Goal: Transaction & Acquisition: Purchase product/service

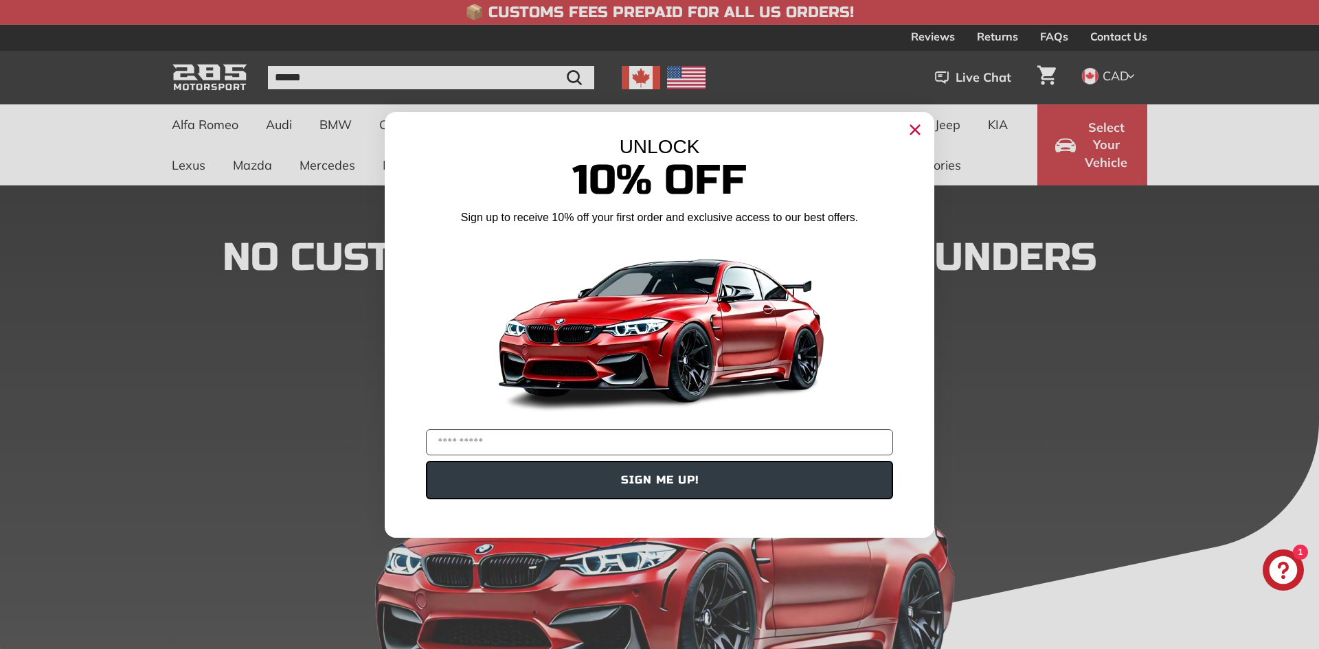
click at [915, 134] on circle "Close dialog" at bounding box center [915, 129] width 21 height 21
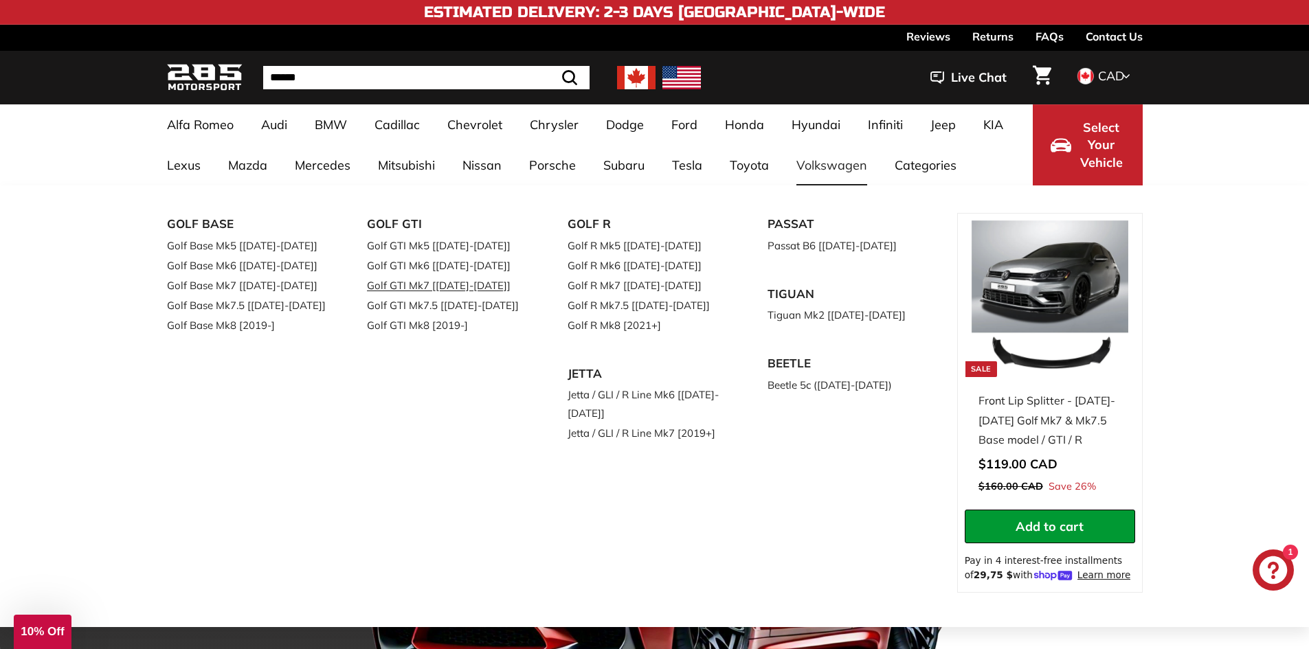
click at [458, 291] on link "Golf GTI Mk7 [[DATE]-[DATE]]" at bounding box center [448, 286] width 162 height 20
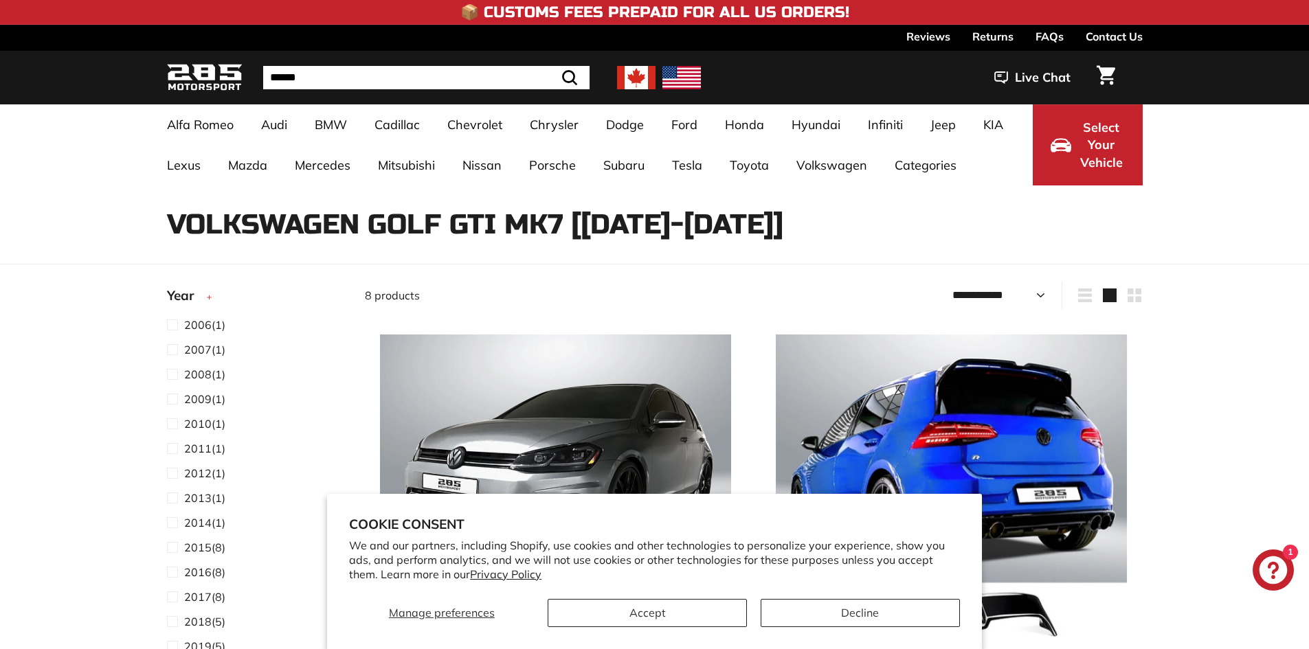
select select "**********"
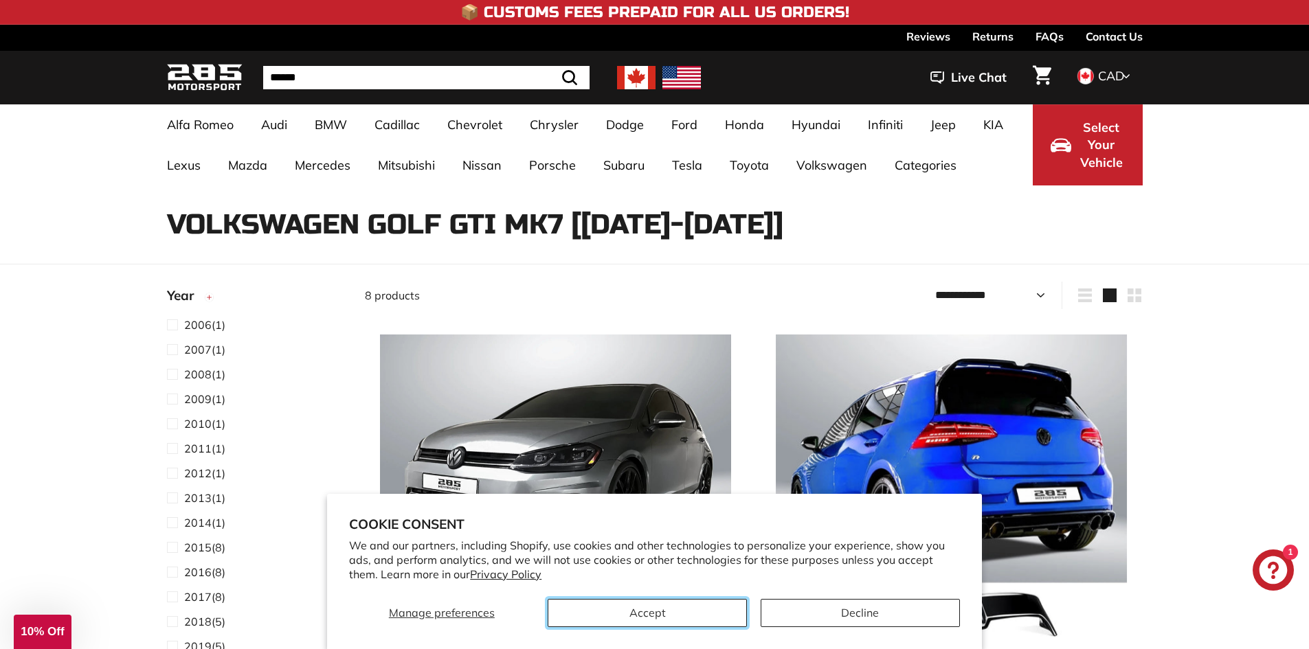
click at [674, 609] on button "Accept" at bounding box center [647, 613] width 199 height 28
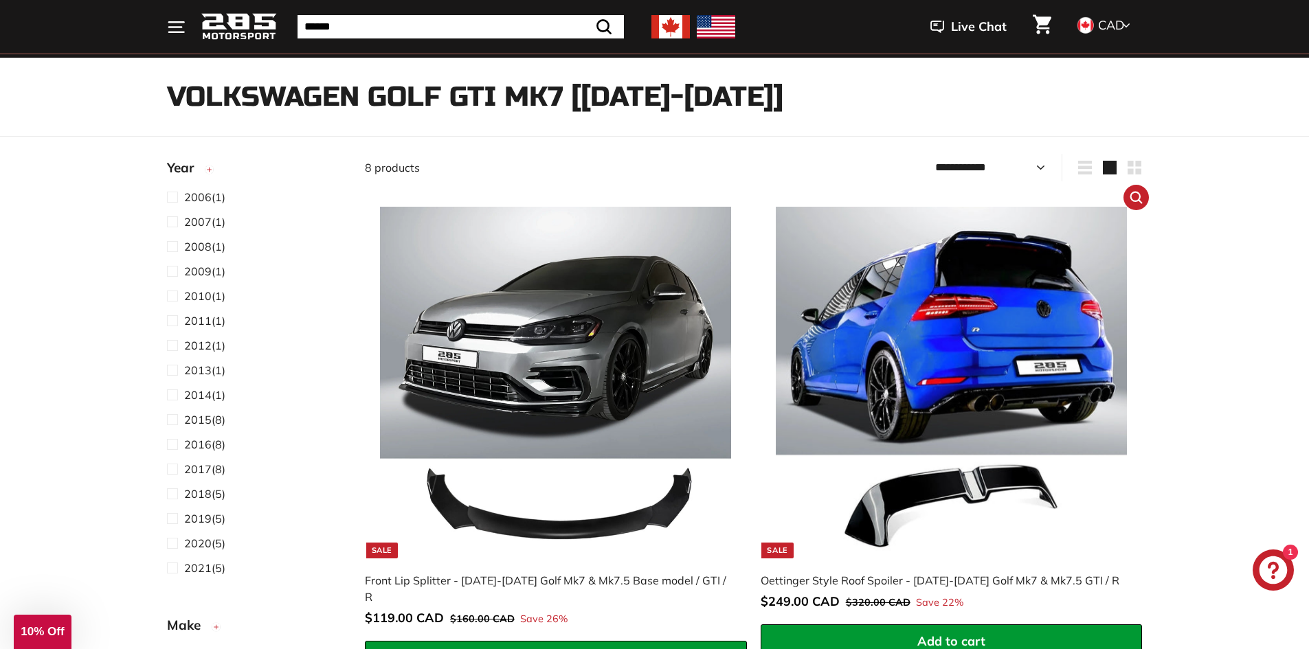
scroll to position [137, 0]
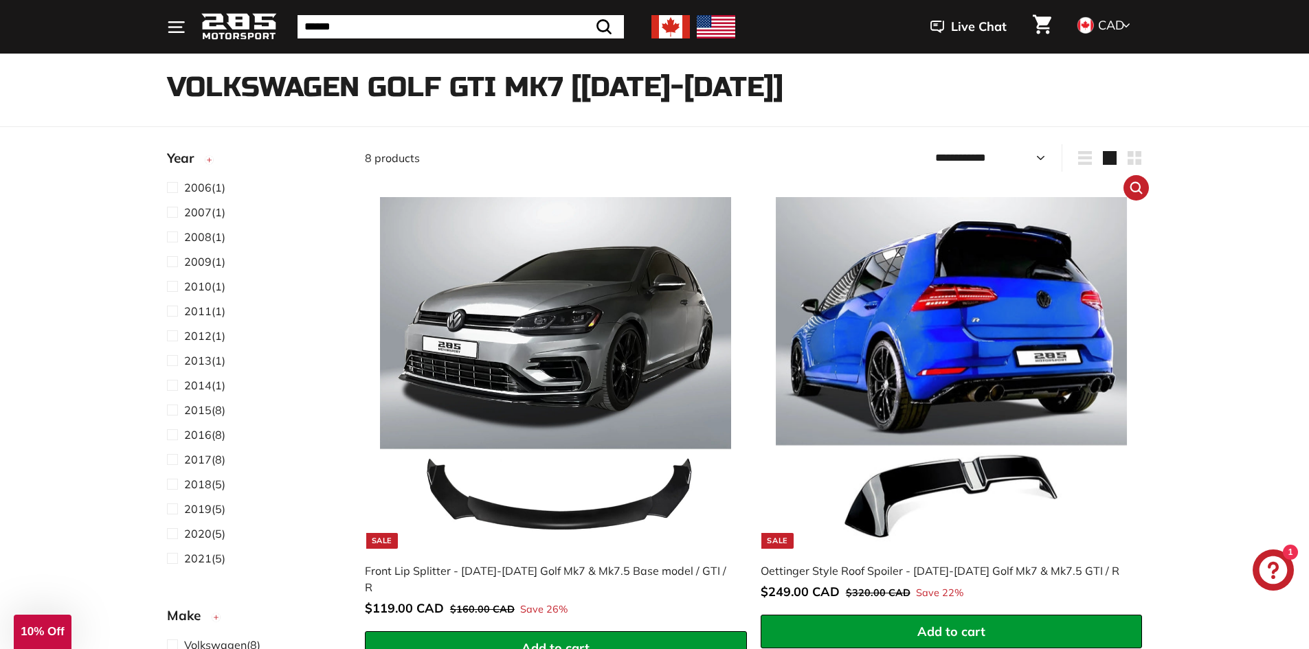
click at [937, 364] on img at bounding box center [951, 372] width 351 height 351
